Goal: Task Accomplishment & Management: Manage account settings

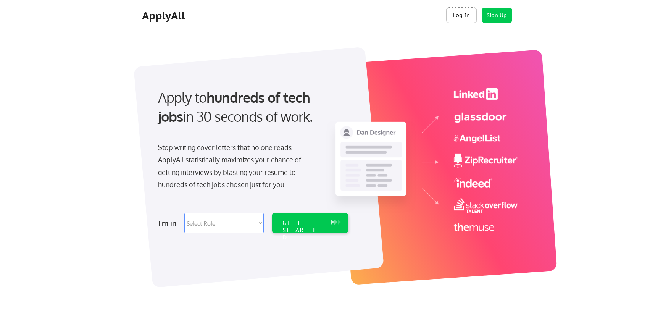
click at [457, 15] on button "Log In" at bounding box center [461, 15] width 31 height 15
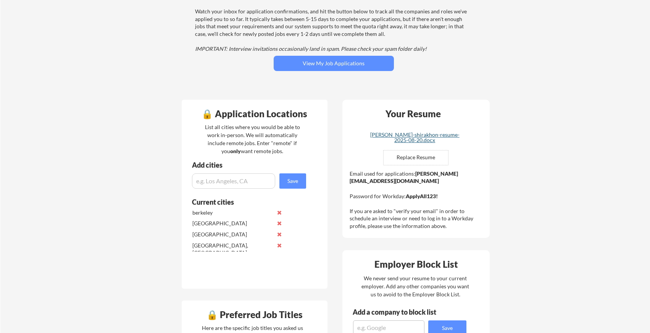
scroll to position [90, 0]
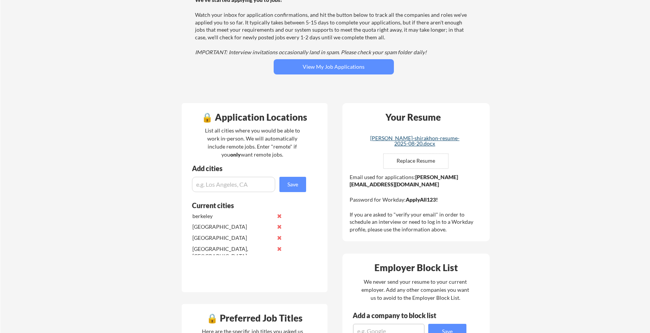
click at [419, 137] on div "sheena-shirakhon-resume-2025-08-20.docx" at bounding box center [414, 140] width 91 height 11
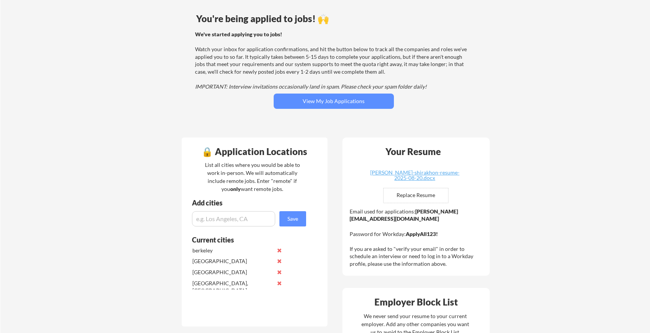
scroll to position [0, 0]
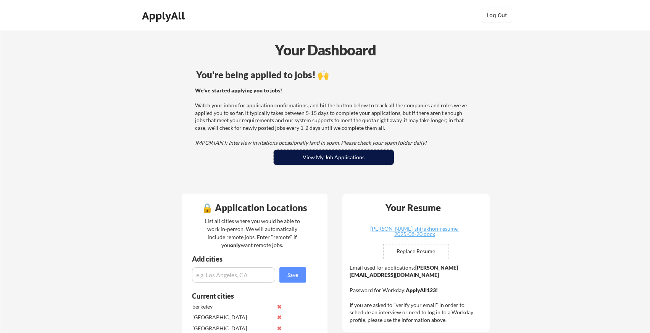
click at [325, 163] on button "View My Job Applications" at bounding box center [334, 157] width 120 height 15
